Goal: Information Seeking & Learning: Learn about a topic

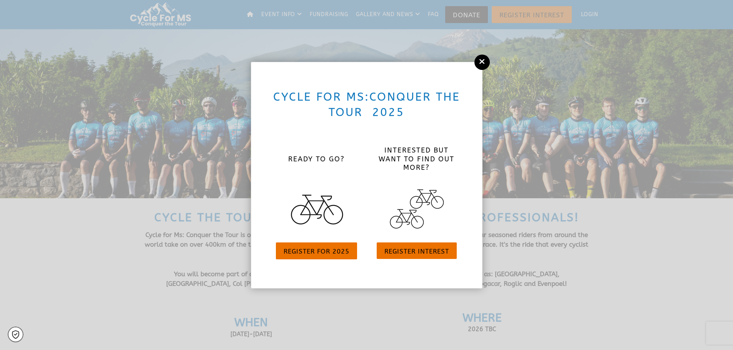
click at [482, 64] on icon at bounding box center [482, 61] width 6 height 8
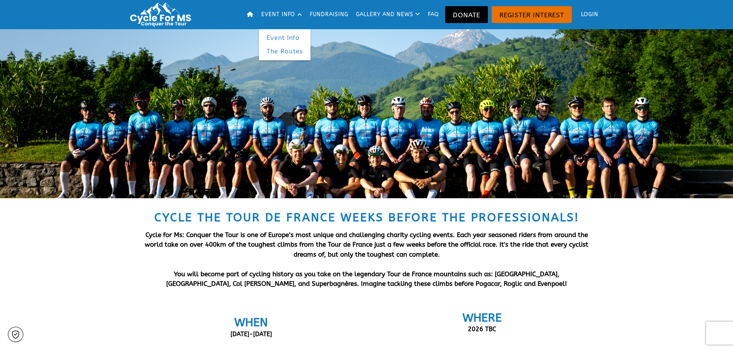
click at [277, 54] on link "The Routes" at bounding box center [285, 52] width 52 height 14
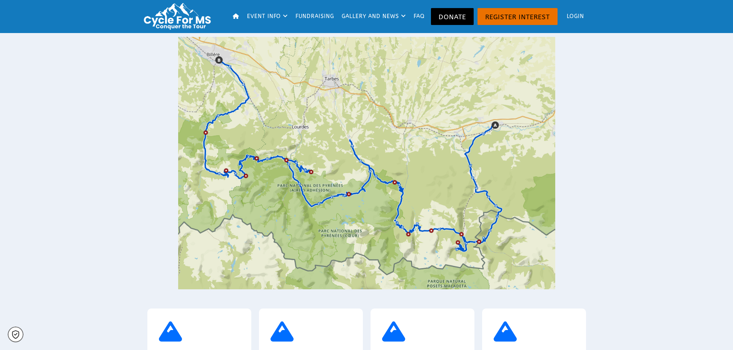
scroll to position [423, 0]
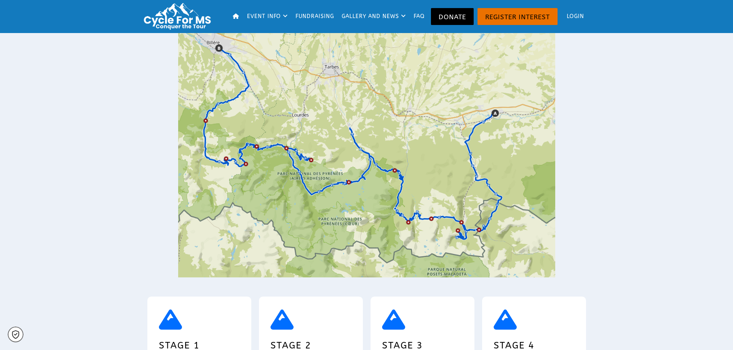
click at [329, 193] on img at bounding box center [366, 151] width 377 height 253
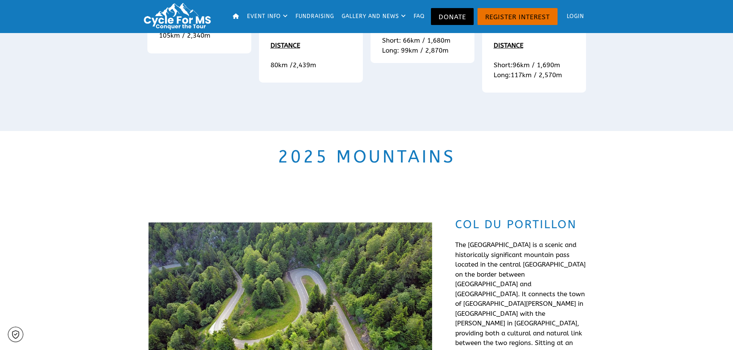
scroll to position [731, 0]
